Goal: Transaction & Acquisition: Purchase product/service

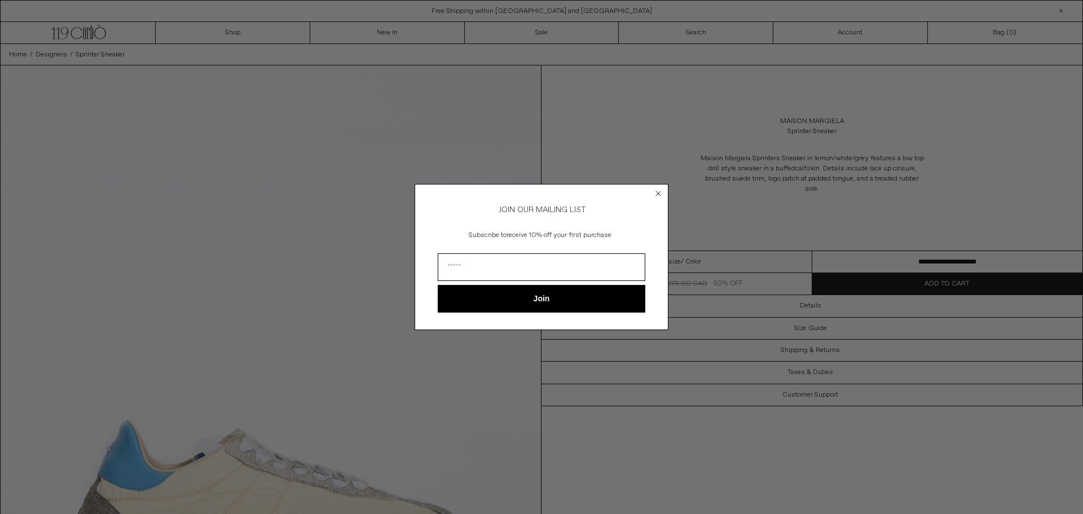
click at [656, 194] on circle "Close dialog" at bounding box center [658, 193] width 11 height 11
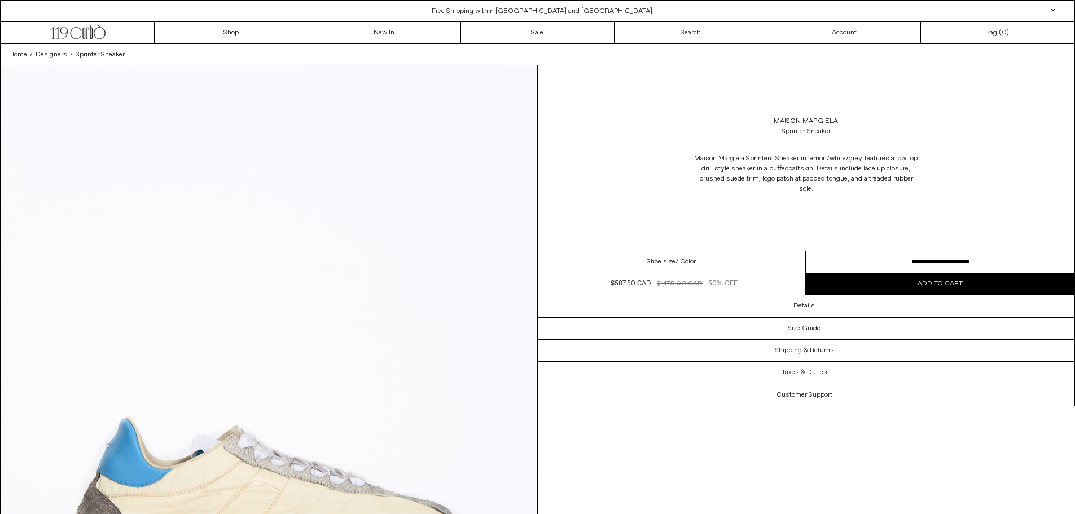
click at [853, 264] on select "**********" at bounding box center [939, 262] width 268 height 22
drag, startPoint x: 664, startPoint y: 139, endPoint x: 636, endPoint y: 138, distance: 28.8
click at [665, 138] on div "Maison Margiela Sprinter Sneaker" at bounding box center [806, 127] width 537 height 32
click at [88, 34] on icon ".cls-1, .cls-2 { fill: #231f20; stroke: #231f20; stroke-miterlimit: 10; stroke-…" at bounding box center [77, 31] width 55 height 16
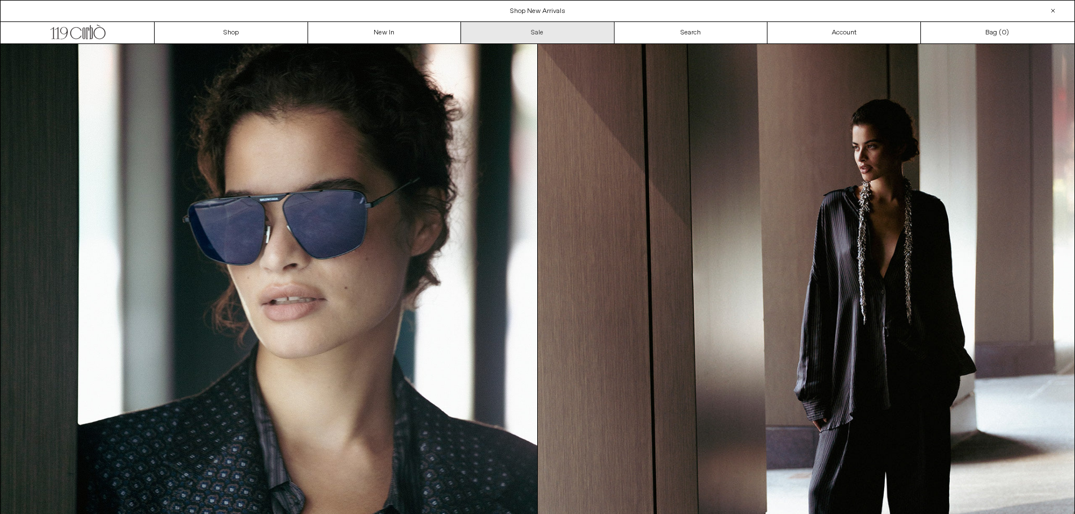
click at [531, 28] on link "Sale" at bounding box center [537, 32] width 153 height 21
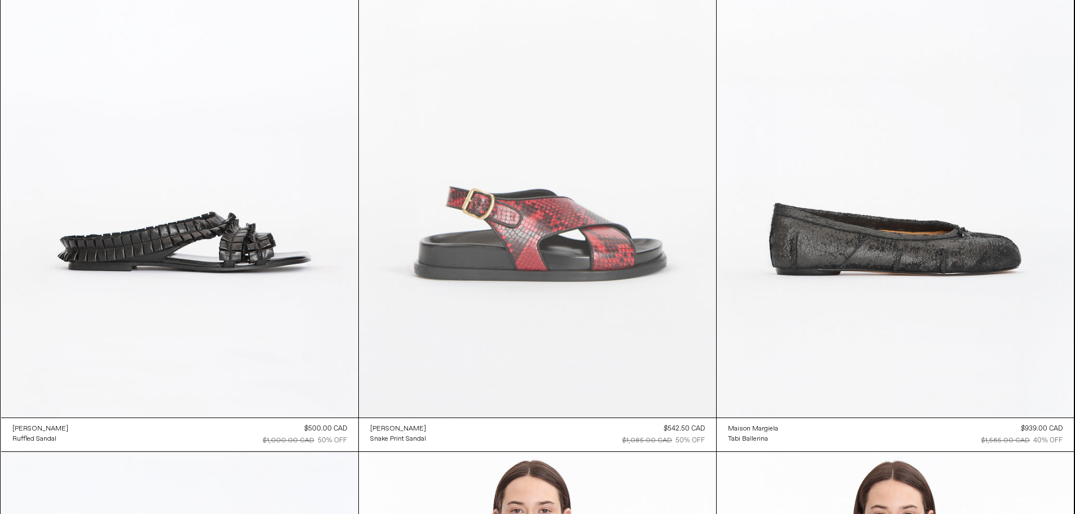
scroll to position [6211, 0]
